Goal: Task Accomplishment & Management: Use online tool/utility

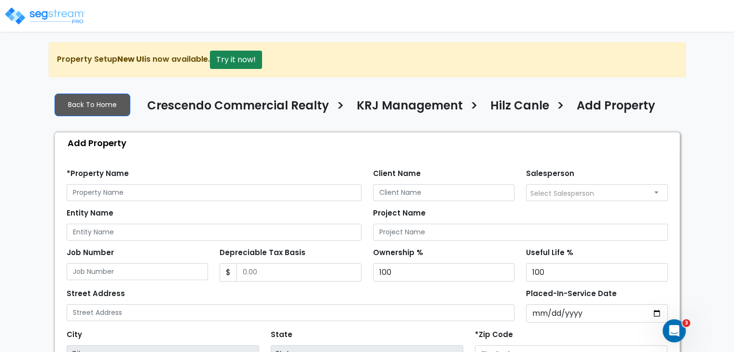
click at [37, 12] on img at bounding box center [45, 15] width 82 height 19
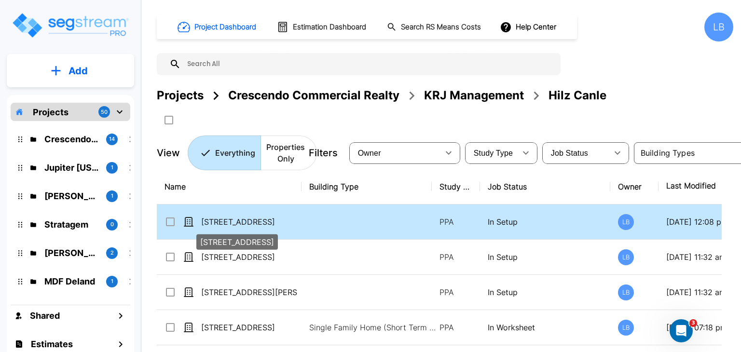
click at [278, 222] on p "10690 Shadow Wood Drive" at bounding box center [249, 222] width 96 height 12
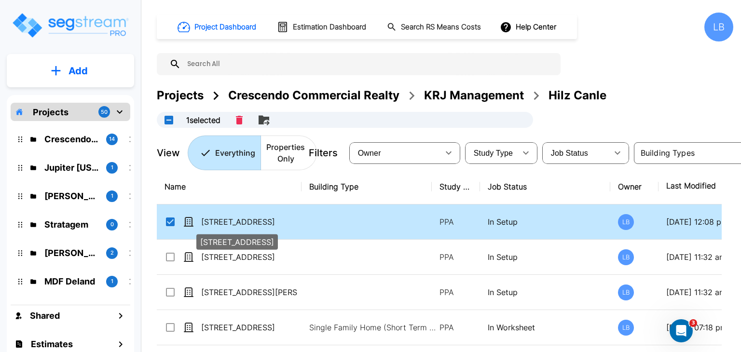
click at [282, 220] on p "10690 Shadow Wood Drive" at bounding box center [249, 222] width 96 height 12
checkbox input "false"
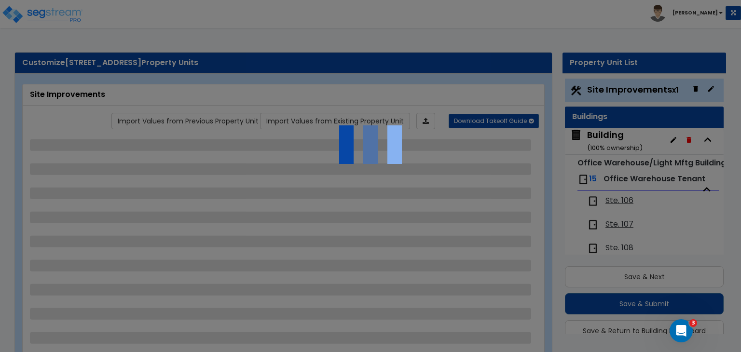
scroll to position [26, 0]
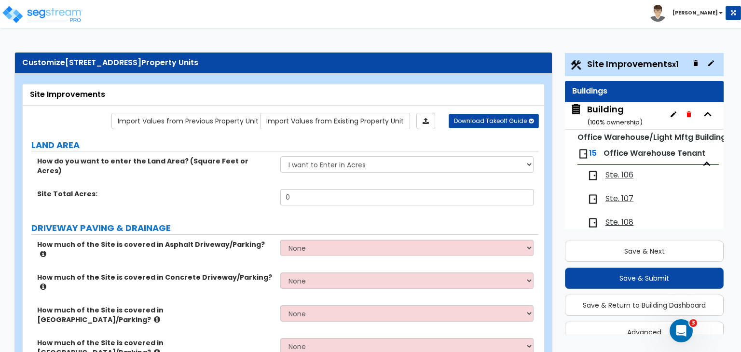
click at [607, 112] on div "Building ( 100 % ownership)" at bounding box center [614, 115] width 55 height 25
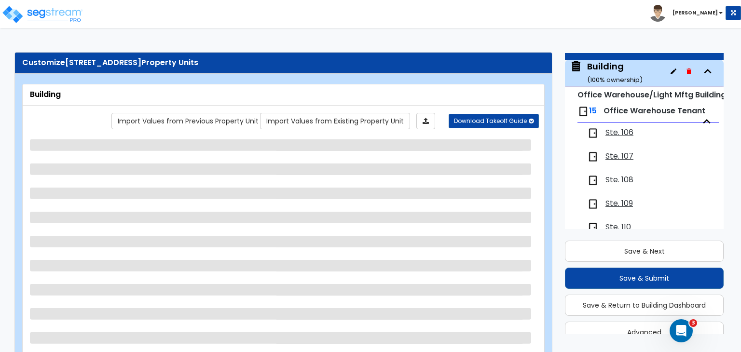
scroll to position [62, 0]
